Goal: Task Accomplishment & Management: Manage account settings

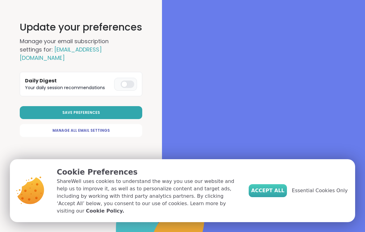
click at [277, 194] on span "Accept All" at bounding box center [267, 190] width 33 height 7
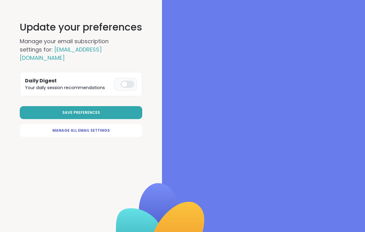
click at [132, 82] on div at bounding box center [128, 83] width 14 height 7
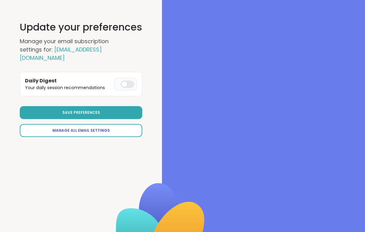
click at [79, 128] on span "Manage All Email Settings" at bounding box center [80, 131] width 57 height 6
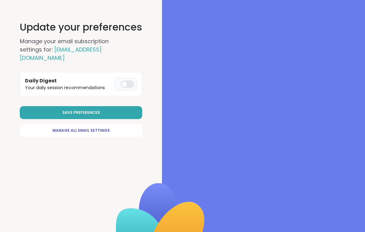
click at [130, 85] on div at bounding box center [128, 83] width 14 height 7
click at [79, 112] on span "Save Preferences" at bounding box center [81, 113] width 38 height 6
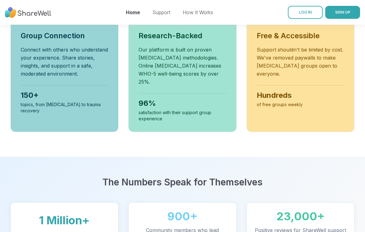
scroll to position [113, 0]
